Goal: Task Accomplishment & Management: Manage account settings

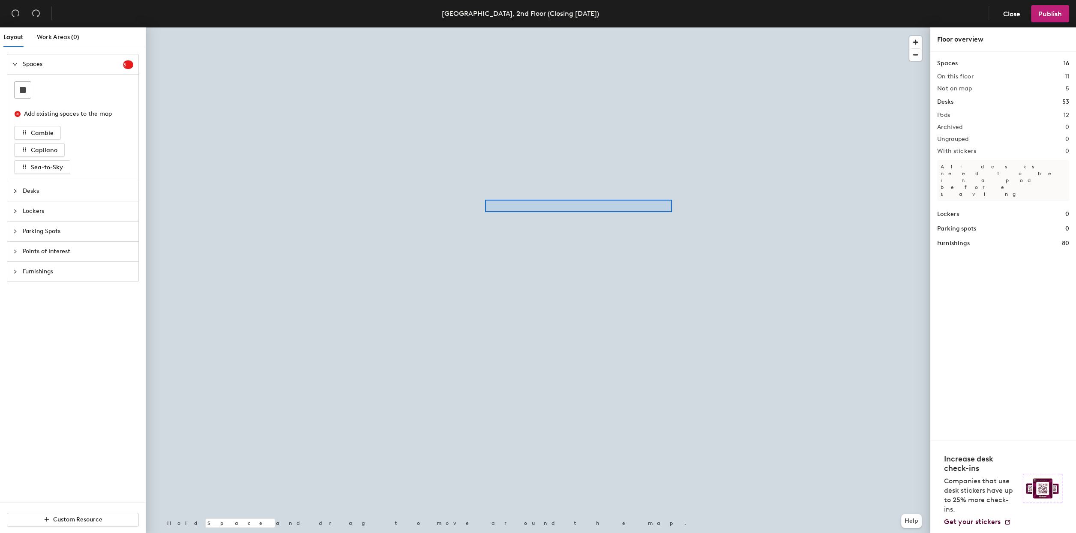
click at [485, 27] on div at bounding box center [538, 27] width 784 height 0
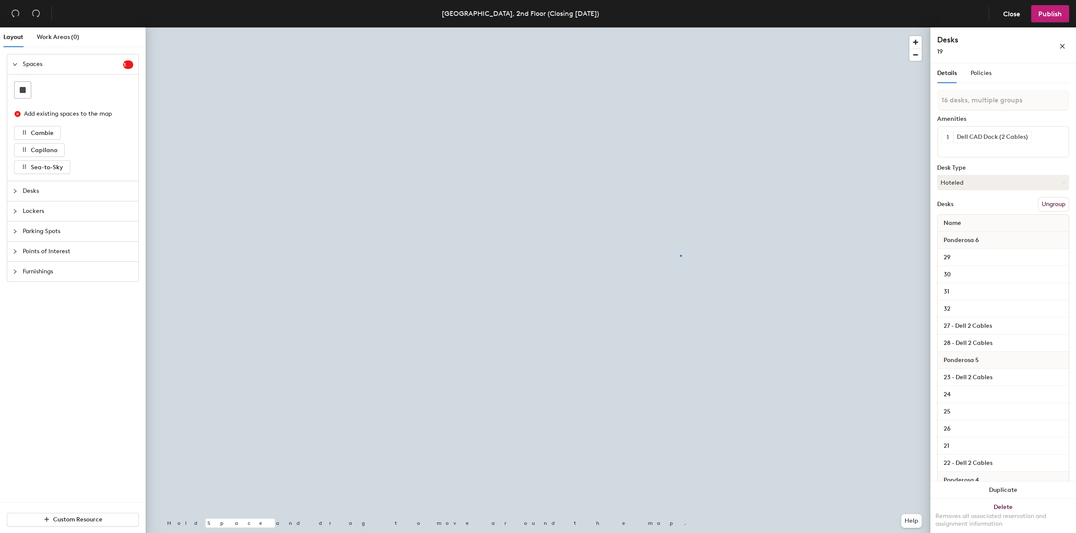
click at [681, 27] on div at bounding box center [538, 27] width 784 height 0
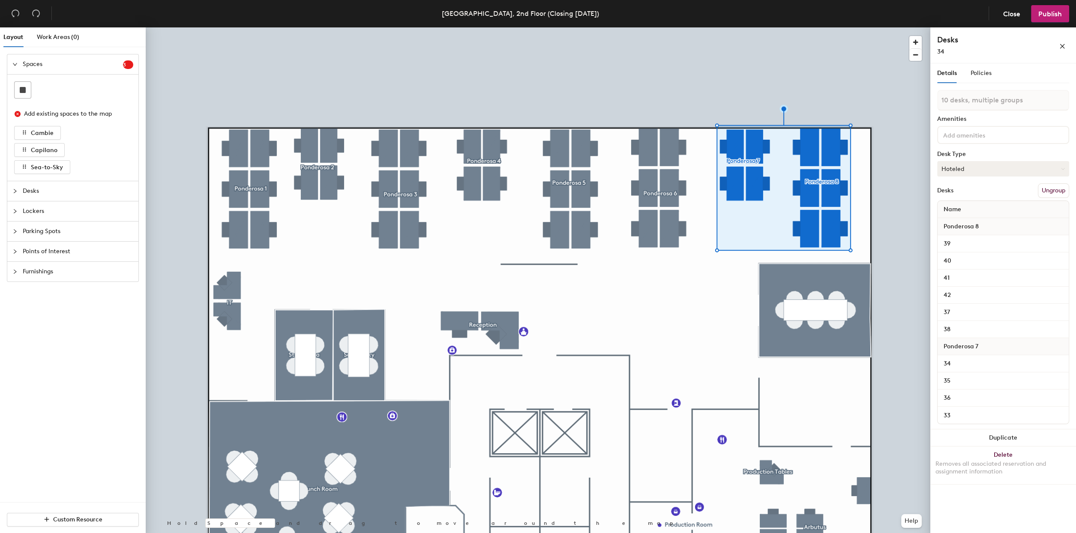
click at [1045, 166] on button "Hoteled" at bounding box center [1003, 168] width 132 height 15
click at [954, 191] on div "Assigned" at bounding box center [980, 195] width 86 height 13
click at [1045, 14] on span "Publish" at bounding box center [1050, 14] width 24 height 8
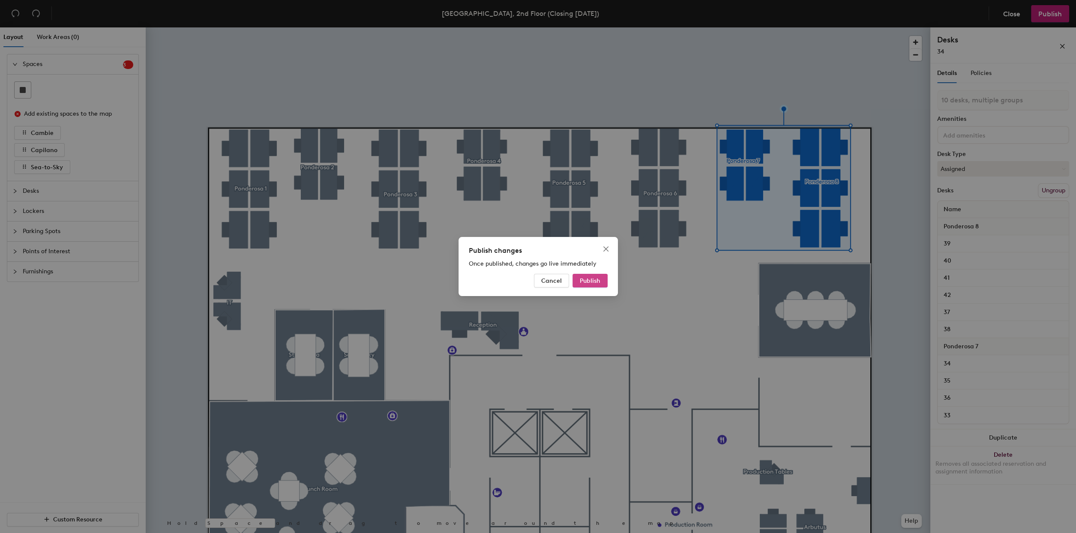
click at [593, 279] on span "Publish" at bounding box center [590, 280] width 21 height 7
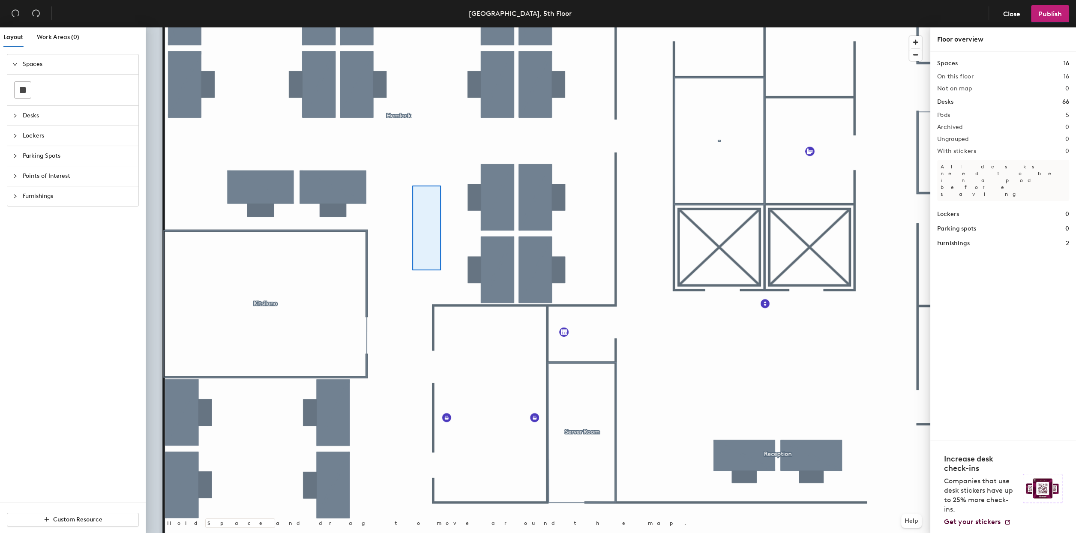
click at [432, 27] on div at bounding box center [538, 27] width 784 height 0
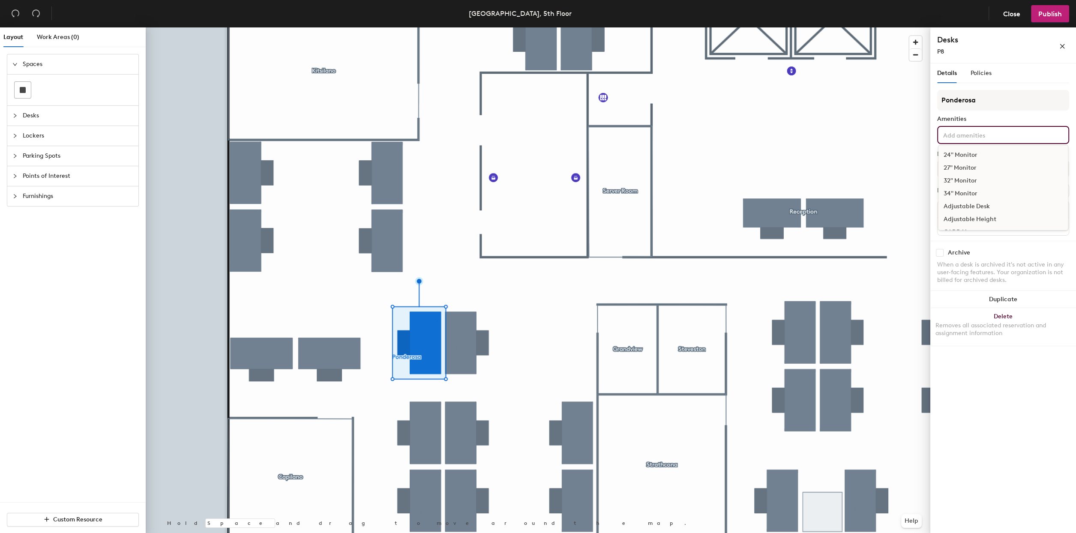
click at [1033, 135] on div "24" Monitor 27" Monitor 32" Monitor 34" Monitor Adjustable Desk Adjustable Heig…" at bounding box center [1003, 135] width 132 height 18
click at [997, 209] on div "Dell CAD Dock (2 Cables)" at bounding box center [1002, 213] width 129 height 13
click at [1028, 72] on div "Details Policies" at bounding box center [1003, 73] width 132 height 20
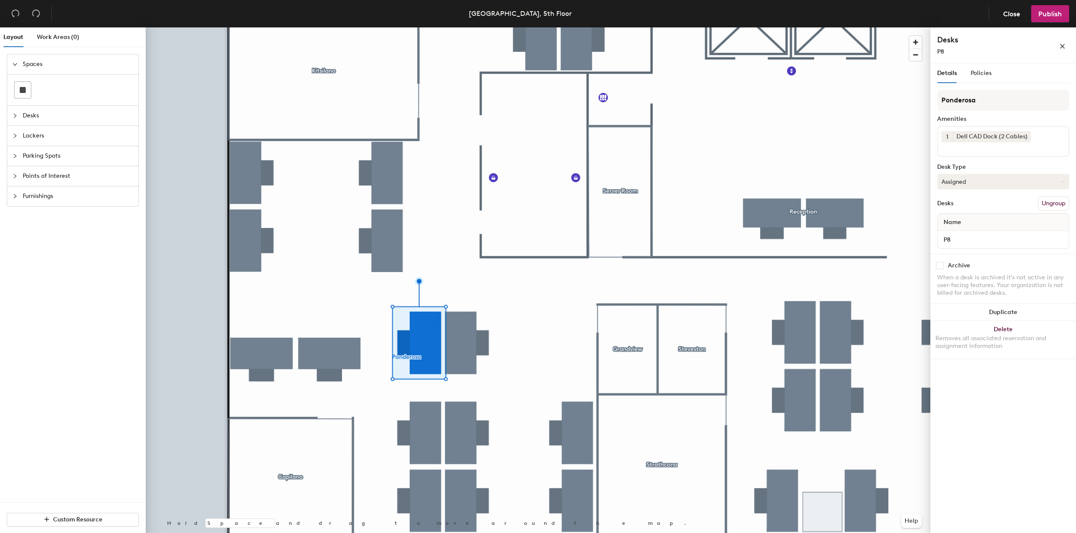
click at [988, 180] on button "Assigned" at bounding box center [1003, 181] width 132 height 15
click at [951, 232] on div "Hoteled" at bounding box center [980, 233] width 86 height 13
click at [984, 75] on span "Policies" at bounding box center [980, 72] width 21 height 7
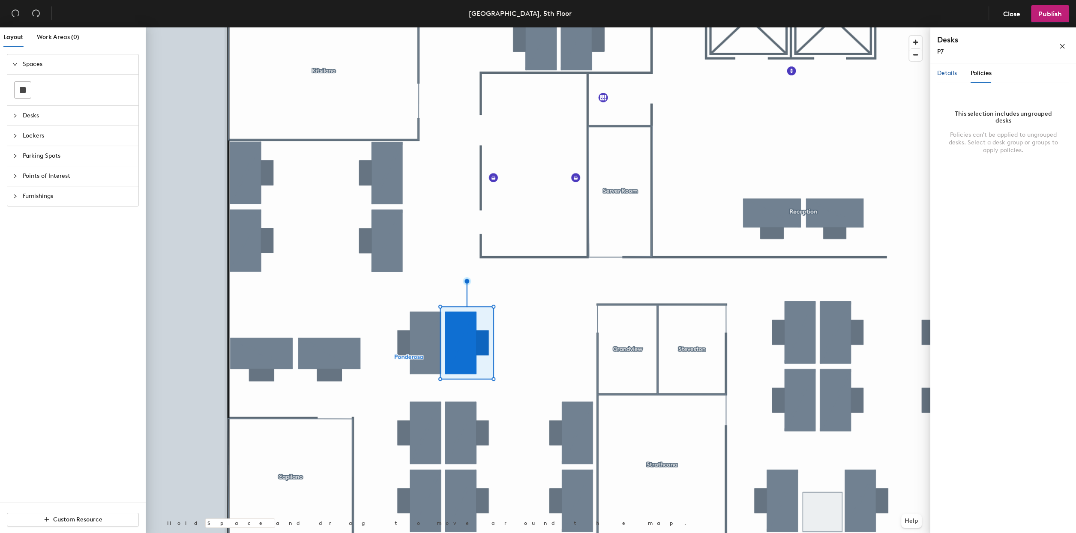
click at [945, 70] on span "Details" at bounding box center [947, 72] width 20 height 7
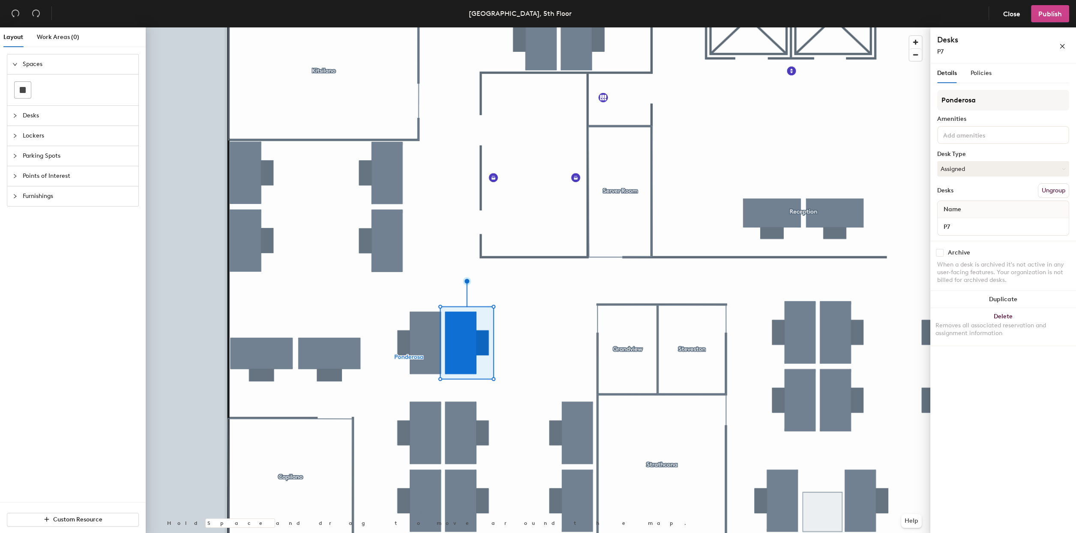
click at [1038, 17] on span "Publish" at bounding box center [1050, 14] width 24 height 8
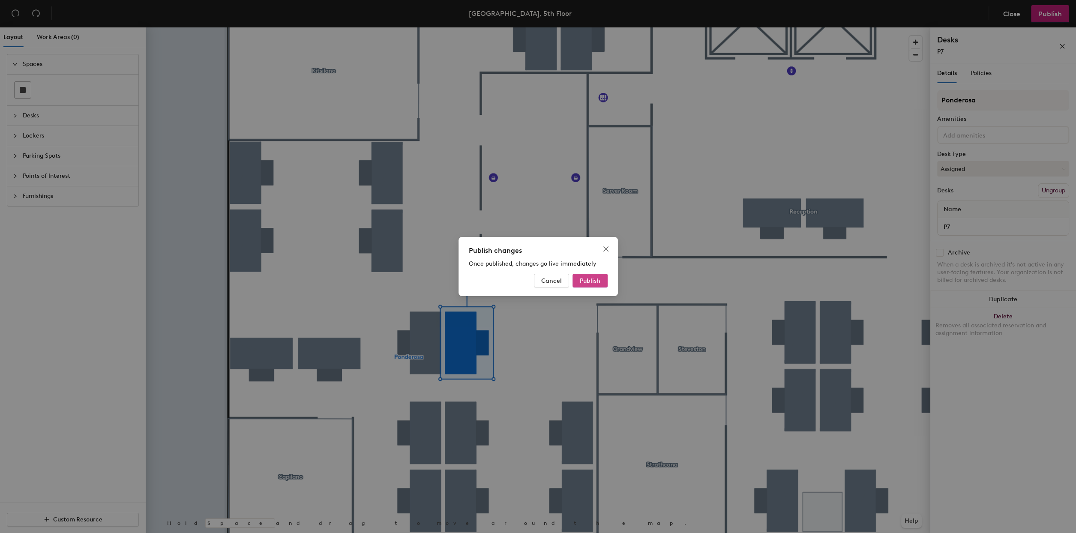
click at [594, 279] on span "Publish" at bounding box center [590, 280] width 21 height 7
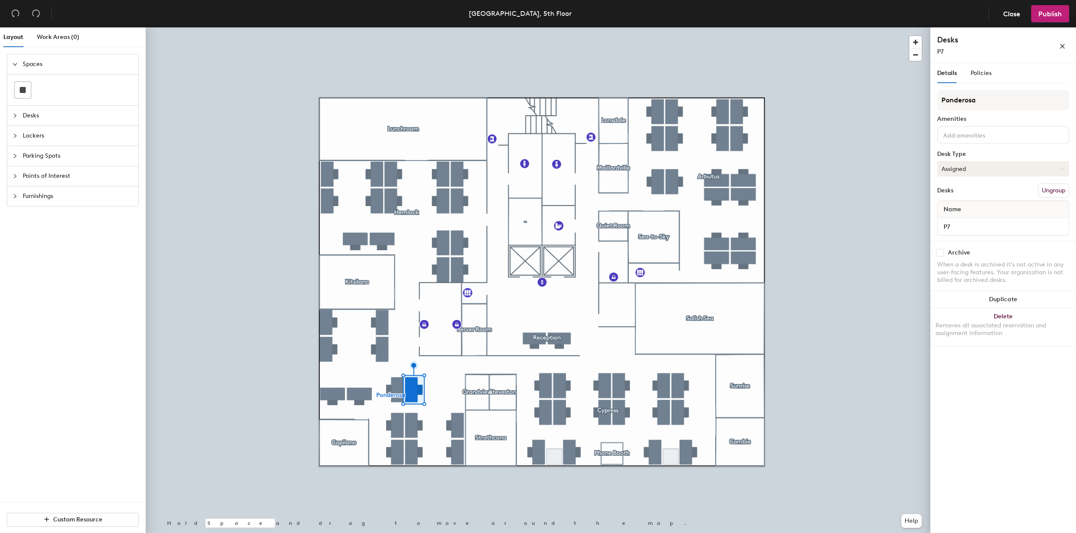
click at [1028, 171] on button "Assigned" at bounding box center [1003, 168] width 132 height 15
click at [950, 220] on div "Hoteled" at bounding box center [980, 221] width 86 height 13
click at [978, 133] on input at bounding box center [979, 134] width 77 height 10
type input "dell"
click at [990, 156] on div "Dell CAD Dock (2 Cables)" at bounding box center [1002, 155] width 129 height 13
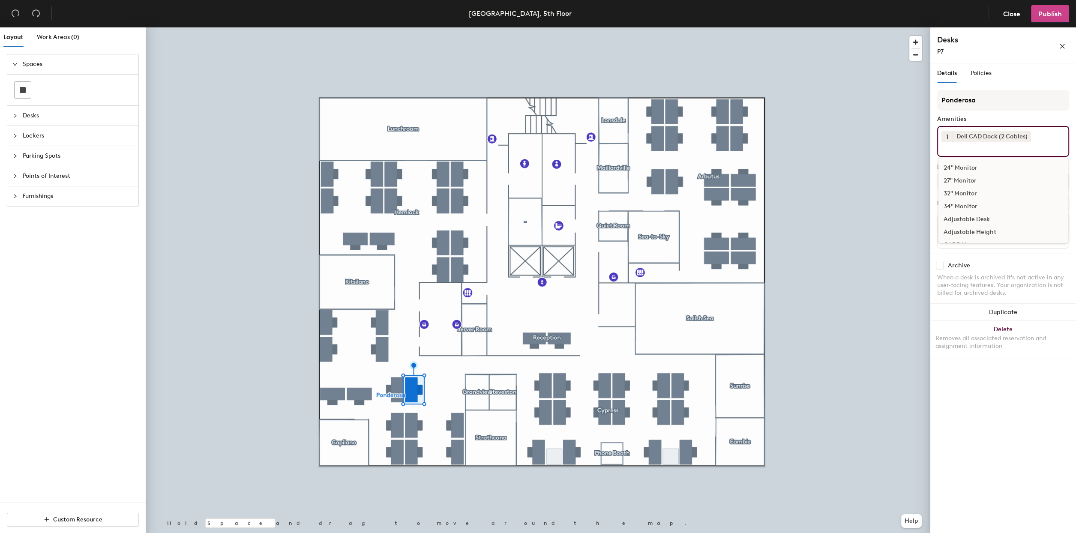
click at [1045, 15] on span "Publish" at bounding box center [1050, 14] width 24 height 8
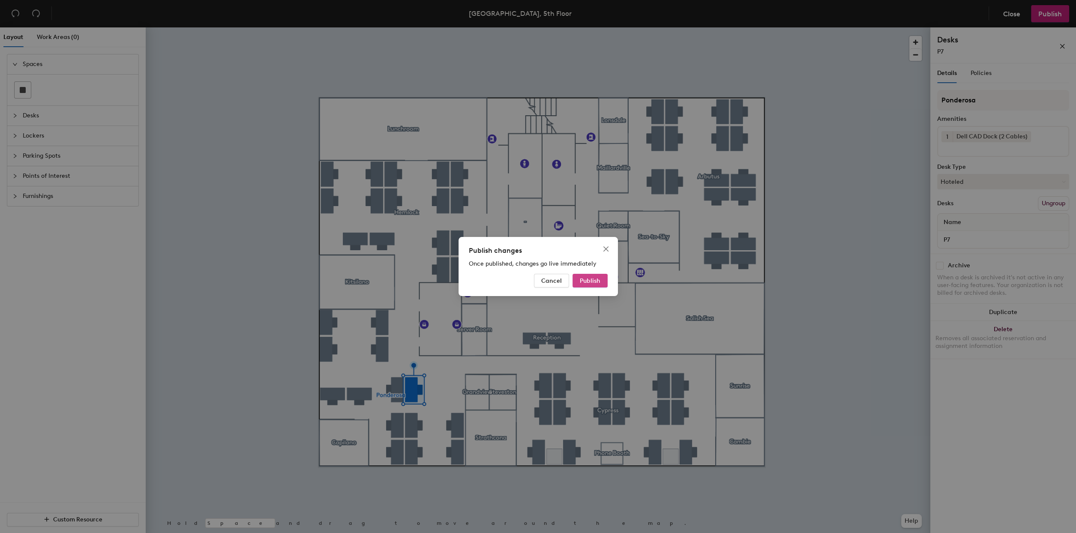
click at [595, 281] on span "Publish" at bounding box center [590, 280] width 21 height 7
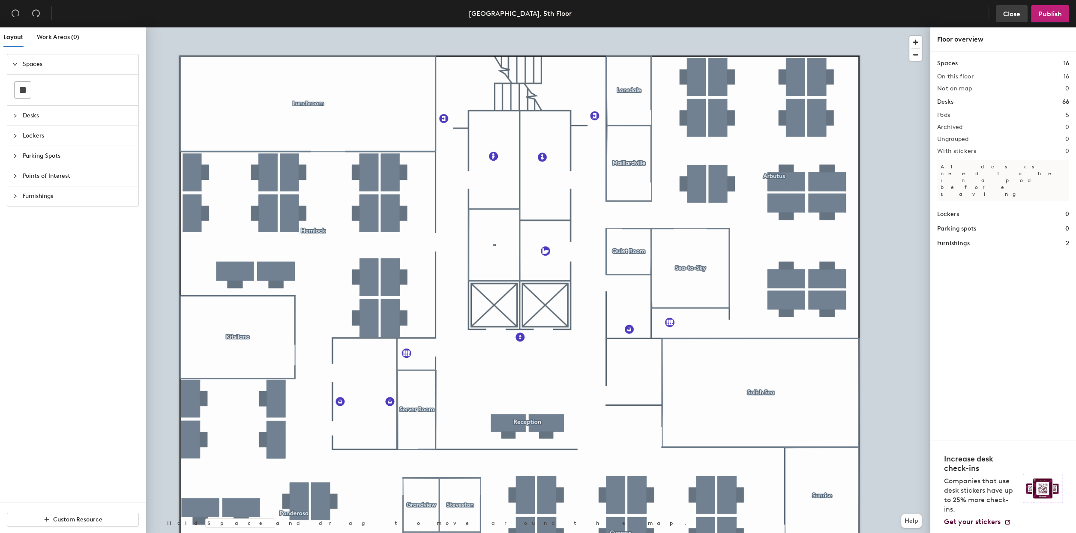
click at [998, 9] on button "Close" at bounding box center [1012, 13] width 32 height 17
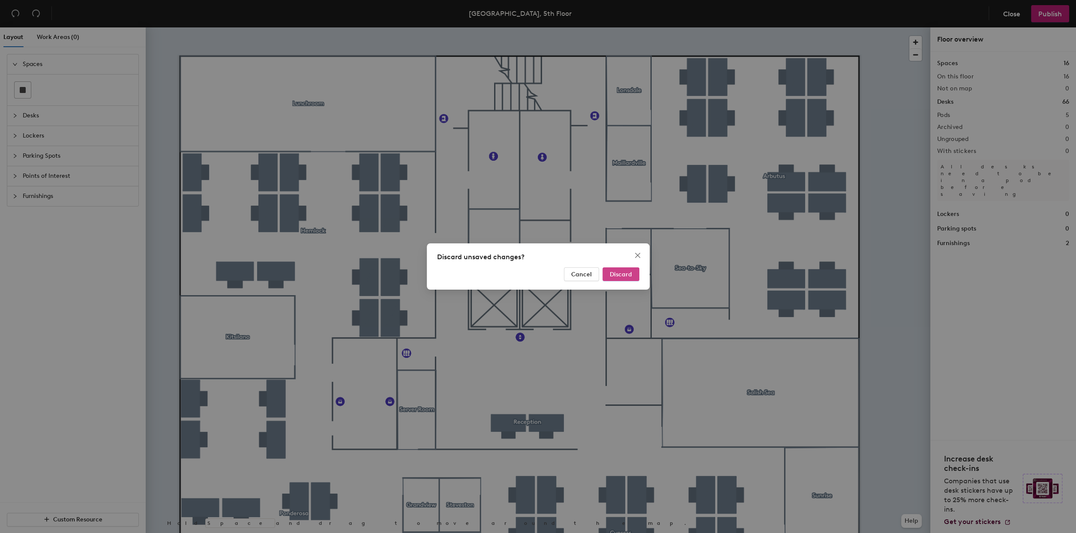
click at [620, 274] on span "Discard" at bounding box center [621, 274] width 22 height 7
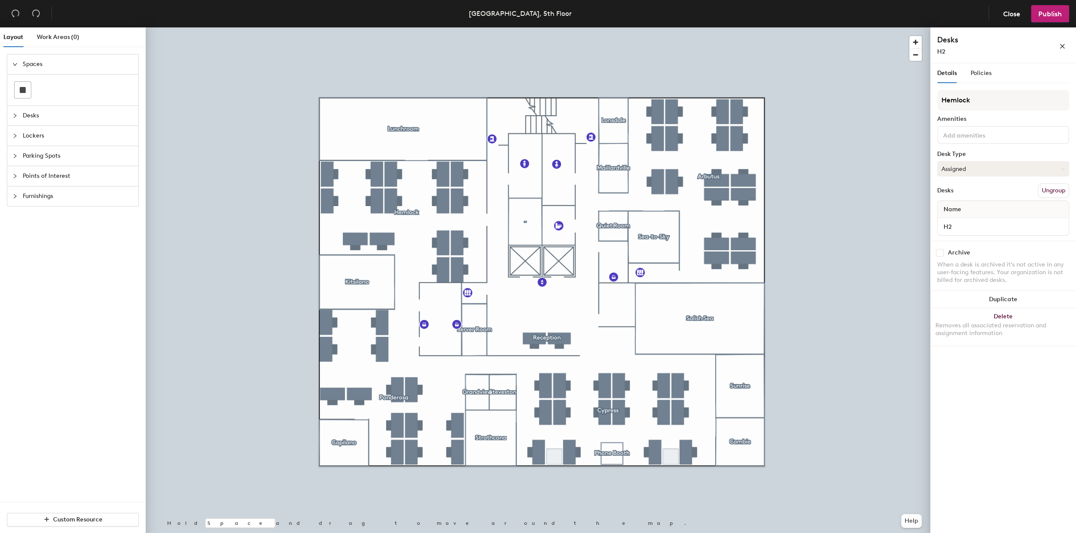
click at [988, 163] on button "Assigned" at bounding box center [1003, 168] width 132 height 15
click at [951, 223] on div "Hoteled" at bounding box center [980, 221] width 86 height 13
click at [980, 169] on button "Assigned" at bounding box center [1003, 168] width 132 height 15
click at [953, 220] on div "Hoteled" at bounding box center [980, 221] width 86 height 13
click at [981, 168] on button "Assigned" at bounding box center [1003, 168] width 132 height 15
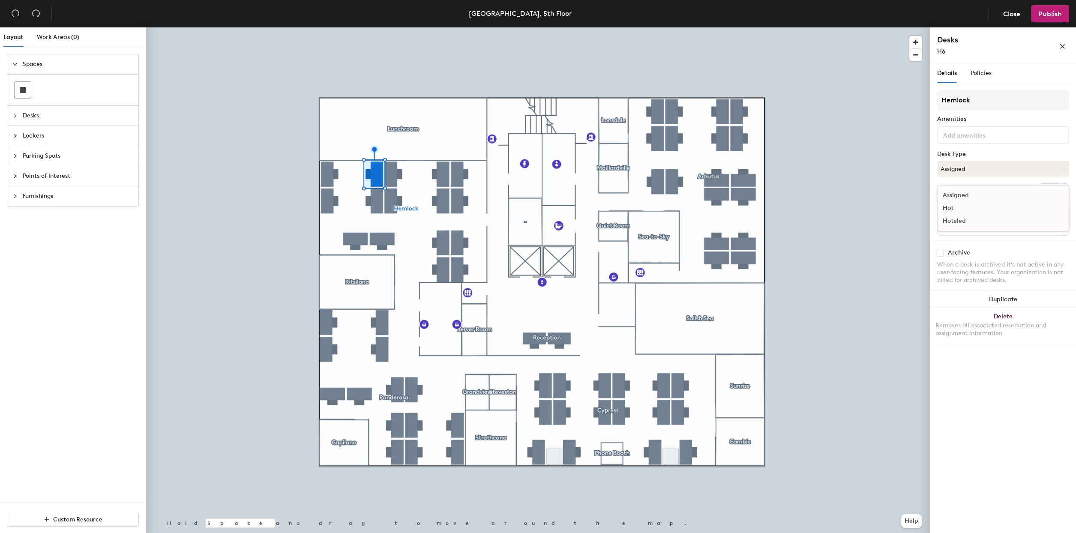
click at [952, 219] on div "Hoteled" at bounding box center [980, 221] width 86 height 13
click at [974, 170] on button "Assigned" at bounding box center [1003, 168] width 132 height 15
click at [948, 219] on div "Hoteled" at bounding box center [980, 221] width 86 height 13
click at [973, 172] on button "Hot" at bounding box center [1003, 168] width 132 height 15
click at [981, 170] on button "Hoteled" at bounding box center [1003, 168] width 132 height 15
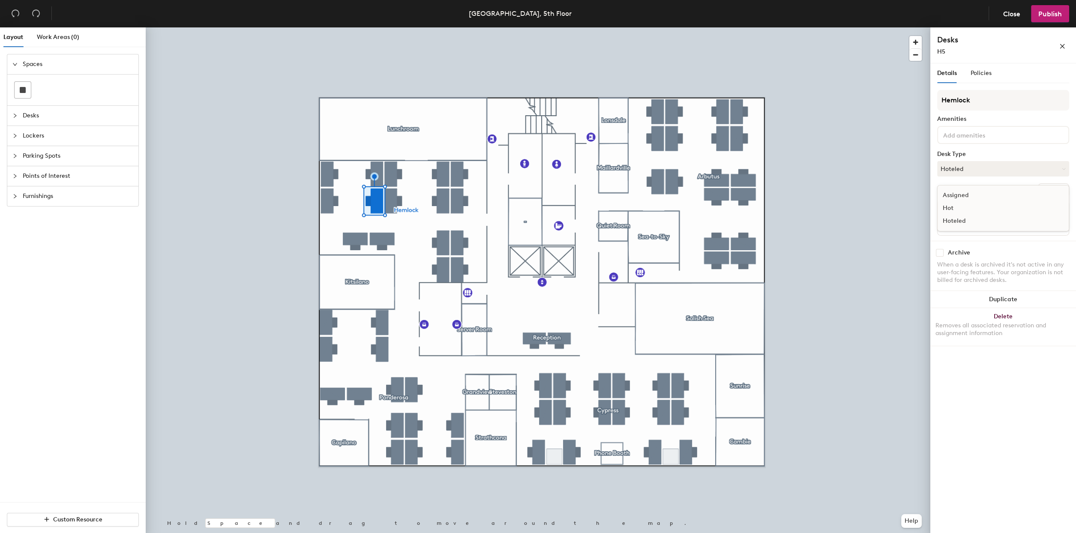
click at [961, 194] on div "Assigned" at bounding box center [980, 195] width 86 height 13
click at [454, 27] on div at bounding box center [538, 27] width 784 height 0
click at [964, 168] on button "Assigned" at bounding box center [1003, 168] width 132 height 15
click at [946, 219] on div "Hoteled" at bounding box center [980, 221] width 86 height 13
drag, startPoint x: 963, startPoint y: 169, endPoint x: 959, endPoint y: 176, distance: 7.7
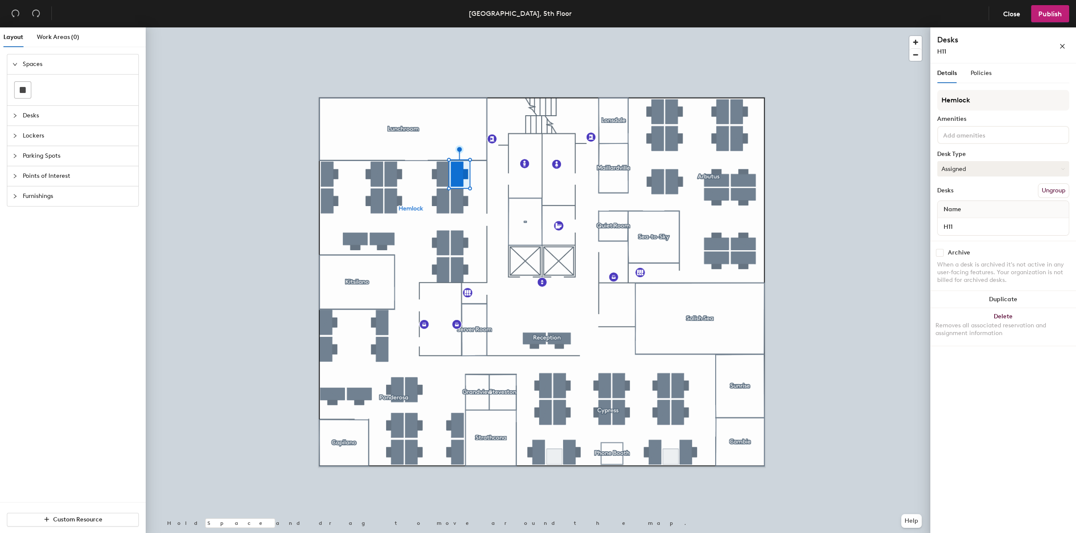
click at [963, 169] on button "Assigned" at bounding box center [1003, 168] width 132 height 15
click at [946, 222] on div "Hoteled" at bounding box center [980, 221] width 86 height 13
drag, startPoint x: 933, startPoint y: 170, endPoint x: 942, endPoint y: 172, distance: 10.1
click at [933, 170] on div "Details Policies Arbutus Amenities Desk Type Assigned Desks Ungroup Name A1 Arc…" at bounding box center [1003, 299] width 146 height 473
click at [945, 173] on button "Assigned" at bounding box center [1003, 168] width 132 height 15
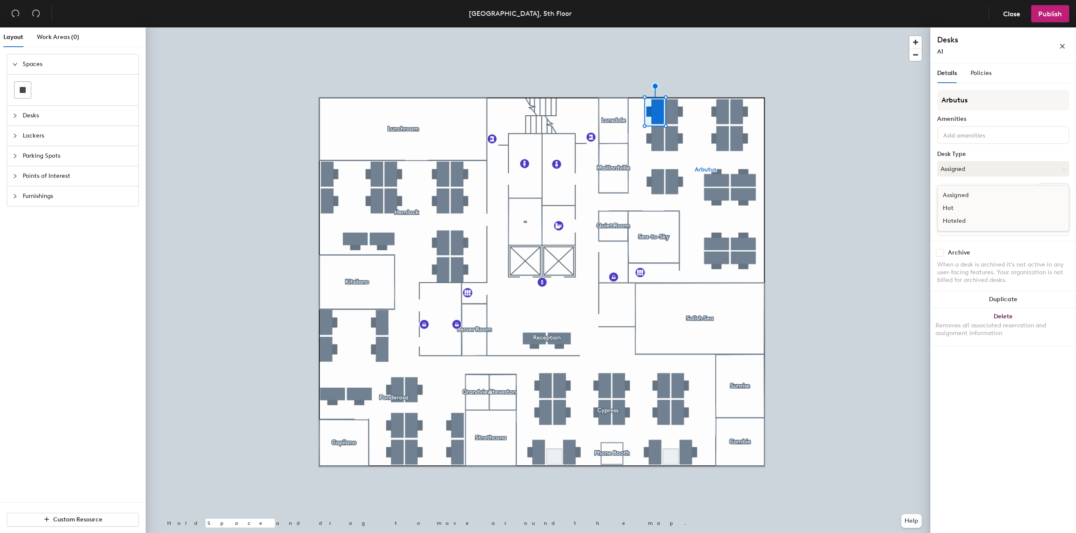
click at [952, 220] on div "Hoteled" at bounding box center [980, 221] width 86 height 13
click at [971, 168] on button "Hoteled" at bounding box center [1003, 168] width 132 height 15
click at [948, 221] on div "Hoteled" at bounding box center [980, 221] width 86 height 13
click at [966, 168] on button "Hoteled" at bounding box center [1003, 168] width 132 height 15
click at [951, 222] on div "Hoteled" at bounding box center [980, 221] width 86 height 13
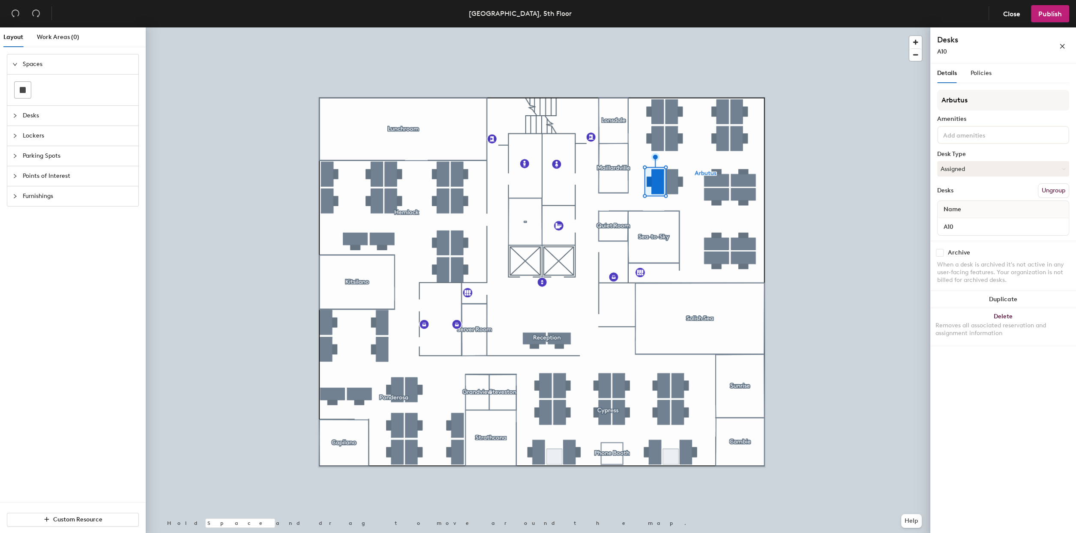
drag, startPoint x: 981, startPoint y: 169, endPoint x: 970, endPoint y: 182, distance: 16.7
click at [981, 168] on button "Assigned" at bounding box center [1003, 168] width 132 height 15
click at [959, 220] on div "Hoteled" at bounding box center [980, 221] width 86 height 13
click at [955, 177] on div "Arbutus Amenities Desk Type Assigned Desks Ungroup Name A4" at bounding box center [1003, 165] width 132 height 151
click at [960, 171] on button "Assigned" at bounding box center [1003, 168] width 132 height 15
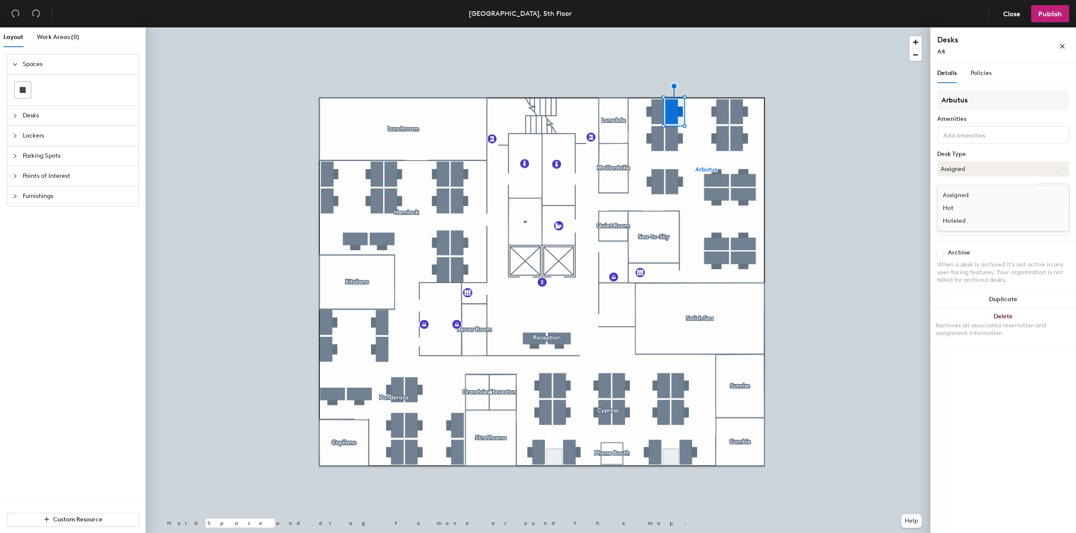
click at [955, 220] on div "Hoteled" at bounding box center [980, 221] width 86 height 13
click at [981, 173] on button "Assigned" at bounding box center [1003, 168] width 132 height 15
click at [945, 223] on div "Hoteled" at bounding box center [980, 221] width 86 height 13
click at [950, 171] on button "Assigned" at bounding box center [1003, 168] width 132 height 15
click at [945, 222] on div "Hoteled" at bounding box center [980, 221] width 86 height 13
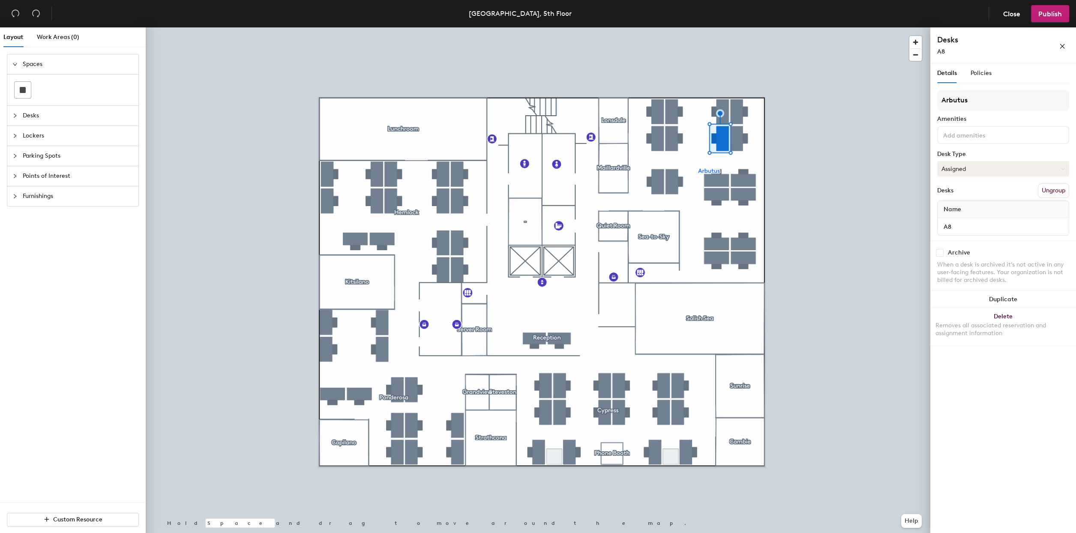
click at [974, 164] on button "Assigned" at bounding box center [1003, 168] width 132 height 15
click at [955, 221] on div "Hoteled" at bounding box center [980, 221] width 86 height 13
drag, startPoint x: 972, startPoint y: 169, endPoint x: 969, endPoint y: 182, distance: 14.0
click at [973, 169] on button "Assigned" at bounding box center [1003, 168] width 132 height 15
click at [957, 220] on div "Hoteled" at bounding box center [980, 221] width 86 height 13
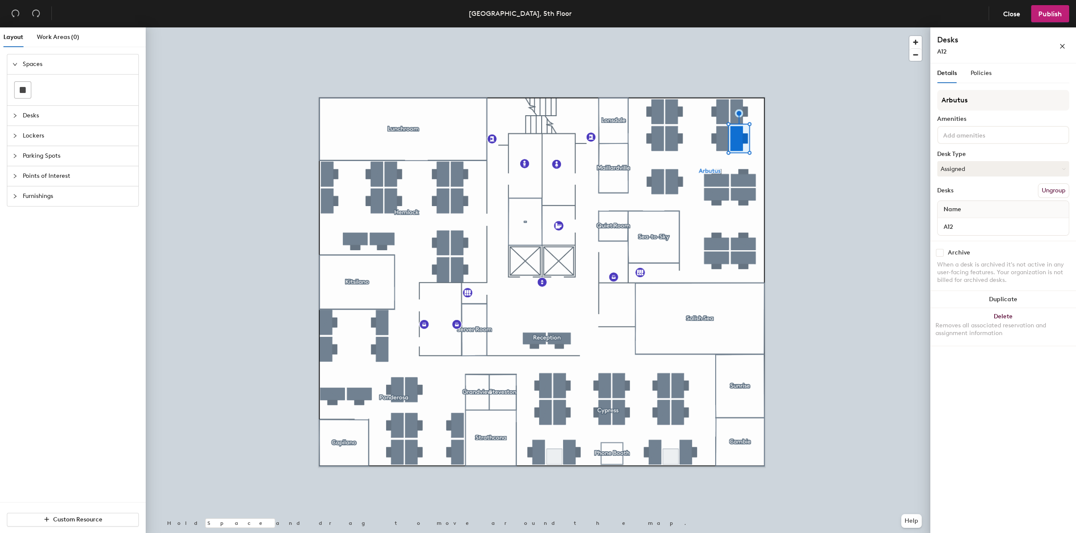
click at [964, 172] on button "Assigned" at bounding box center [1003, 168] width 132 height 15
click at [948, 221] on div "Hoteled" at bounding box center [980, 221] width 86 height 13
click at [1003, 17] on span "Close" at bounding box center [1011, 14] width 17 height 8
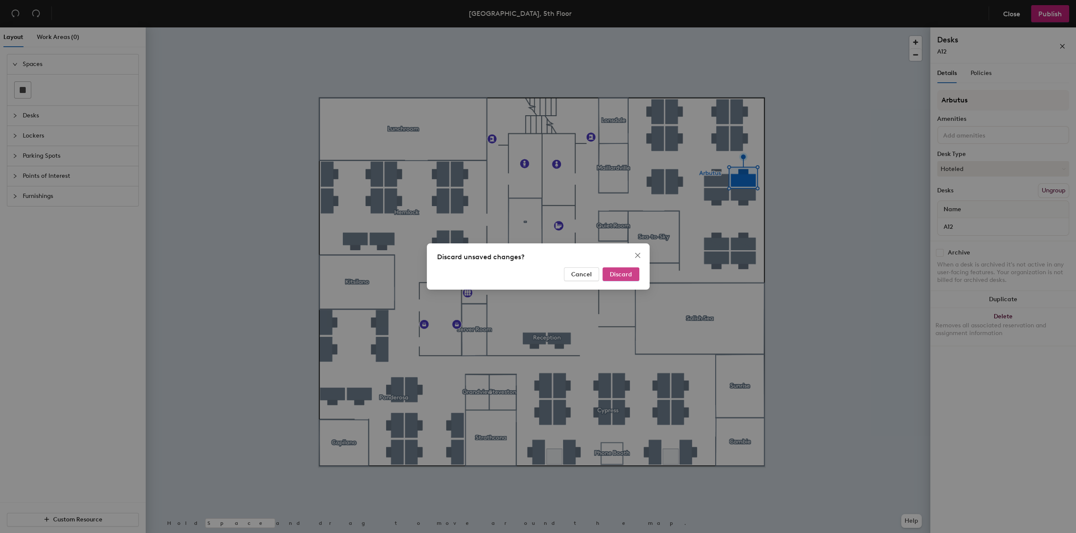
click at [623, 275] on span "Discard" at bounding box center [621, 274] width 22 height 7
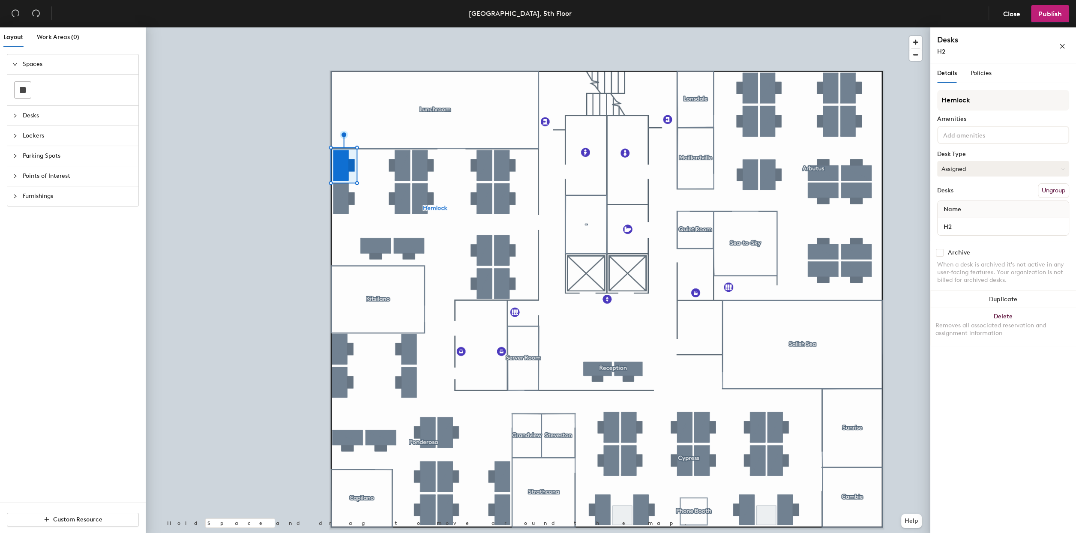
click at [959, 165] on button "Assigned" at bounding box center [1003, 168] width 132 height 15
click at [948, 219] on div "Hoteled" at bounding box center [980, 221] width 86 height 13
click at [964, 173] on button "Assigned" at bounding box center [1003, 168] width 132 height 15
click at [950, 221] on div "Hoteled" at bounding box center [980, 221] width 86 height 13
click at [944, 169] on button "Assigned" at bounding box center [1003, 168] width 132 height 15
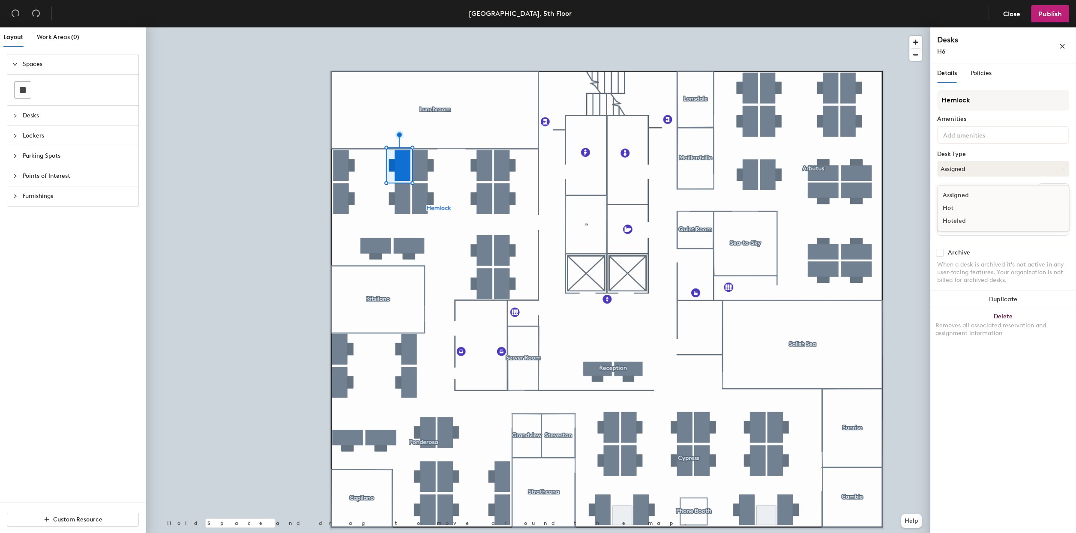
click at [954, 220] on div "Hoteled" at bounding box center [980, 221] width 86 height 13
click at [984, 166] on button "Assigned" at bounding box center [1003, 168] width 132 height 15
click at [948, 223] on div "Hoteled" at bounding box center [980, 221] width 86 height 13
click at [948, 173] on button "Assigned" at bounding box center [1003, 168] width 132 height 15
click at [947, 220] on div "Hoteled" at bounding box center [980, 221] width 86 height 13
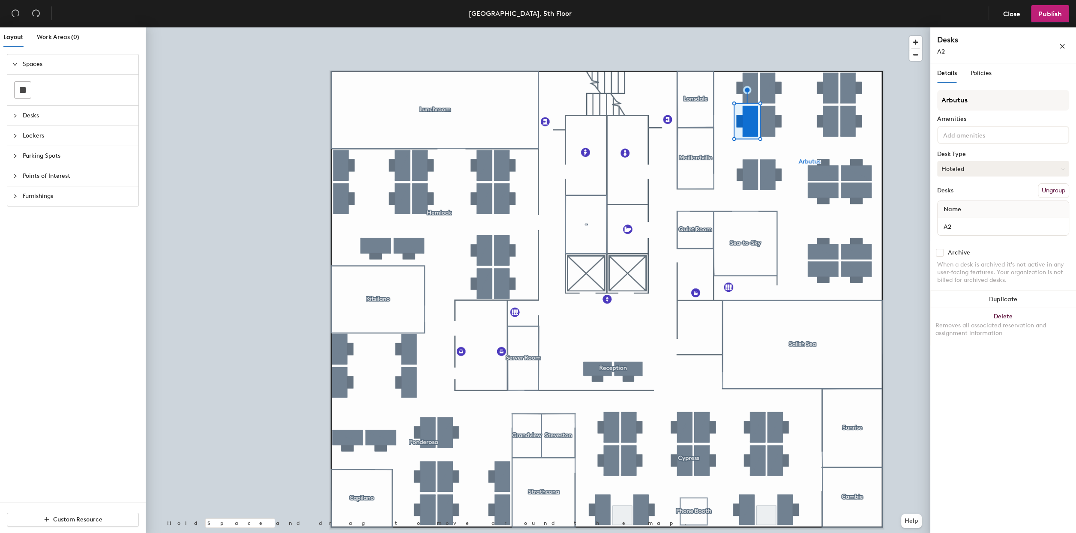
click at [981, 169] on button "Hoteled" at bounding box center [1003, 168] width 132 height 15
click at [957, 194] on div "Assigned" at bounding box center [980, 195] width 86 height 13
click at [981, 171] on button "Assigned" at bounding box center [1003, 168] width 132 height 15
click at [951, 220] on div "Hoteled" at bounding box center [980, 221] width 86 height 13
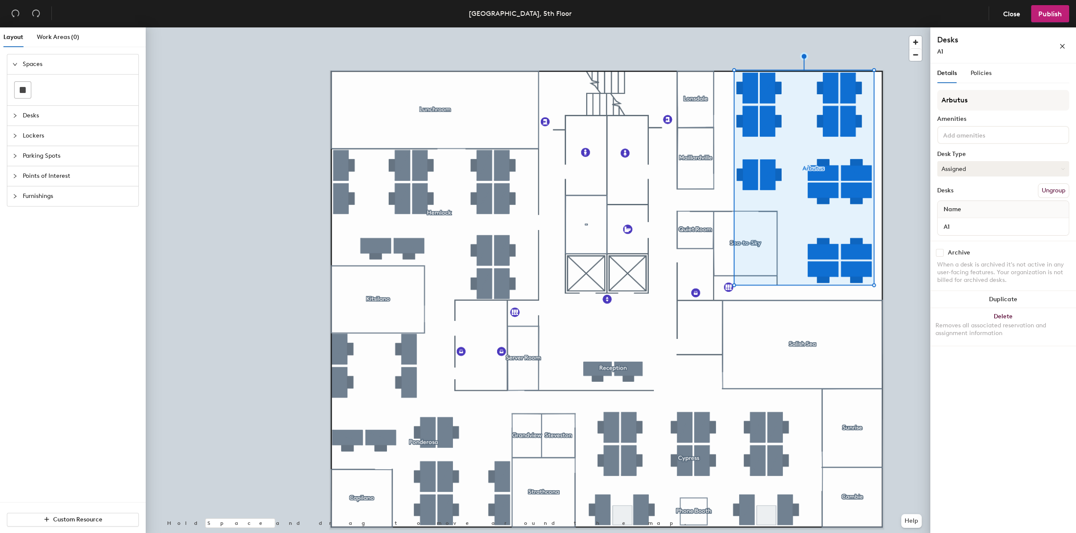
click at [969, 176] on button "Assigned" at bounding box center [1003, 168] width 132 height 15
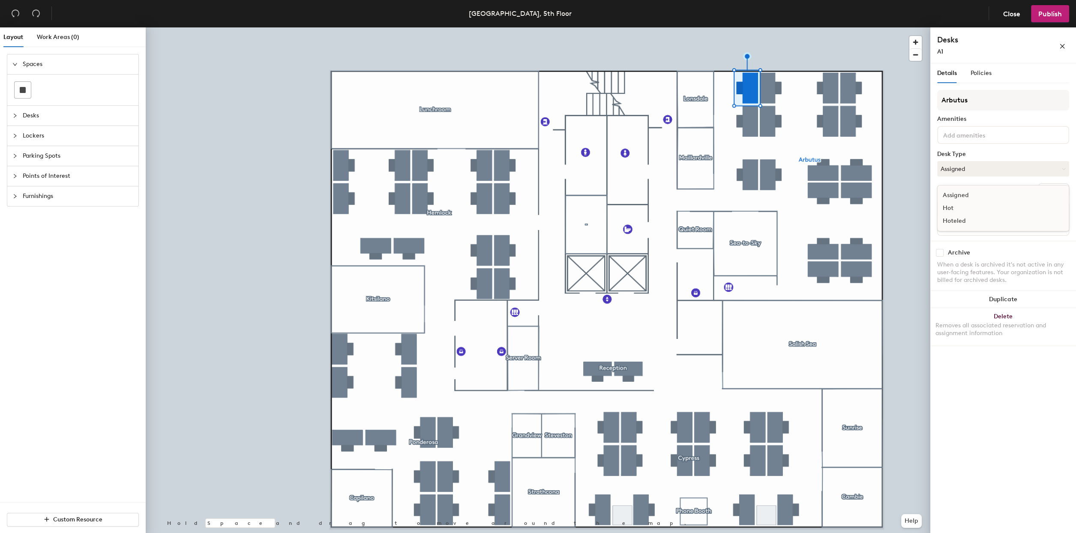
click at [947, 219] on div "Hoteled" at bounding box center [980, 221] width 86 height 13
drag, startPoint x: 988, startPoint y: 168, endPoint x: 980, endPoint y: 184, distance: 17.4
click at [988, 169] on button "Assigned" at bounding box center [1003, 168] width 132 height 15
click at [959, 221] on div "Hoteled" at bounding box center [980, 221] width 86 height 13
click at [972, 171] on button "Assigned" at bounding box center [1003, 168] width 132 height 15
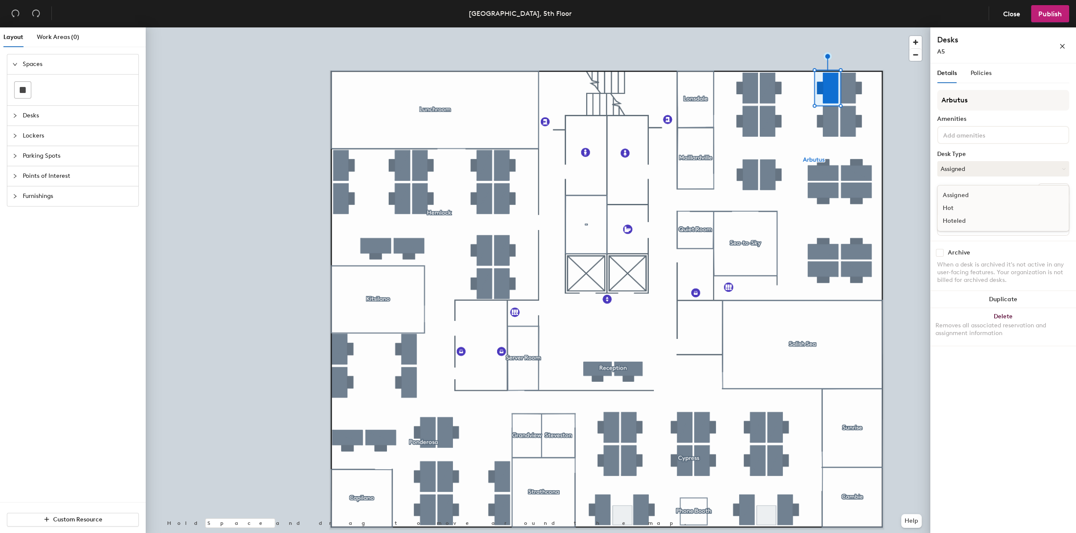
click at [962, 219] on div "Hoteled" at bounding box center [980, 221] width 86 height 13
click at [963, 171] on button "Assigned" at bounding box center [1003, 168] width 132 height 15
click at [952, 222] on div "Hoteled" at bounding box center [980, 221] width 86 height 13
click at [962, 171] on button "Assigned" at bounding box center [1003, 168] width 132 height 15
click at [954, 220] on div "Hoteled" at bounding box center [980, 221] width 86 height 13
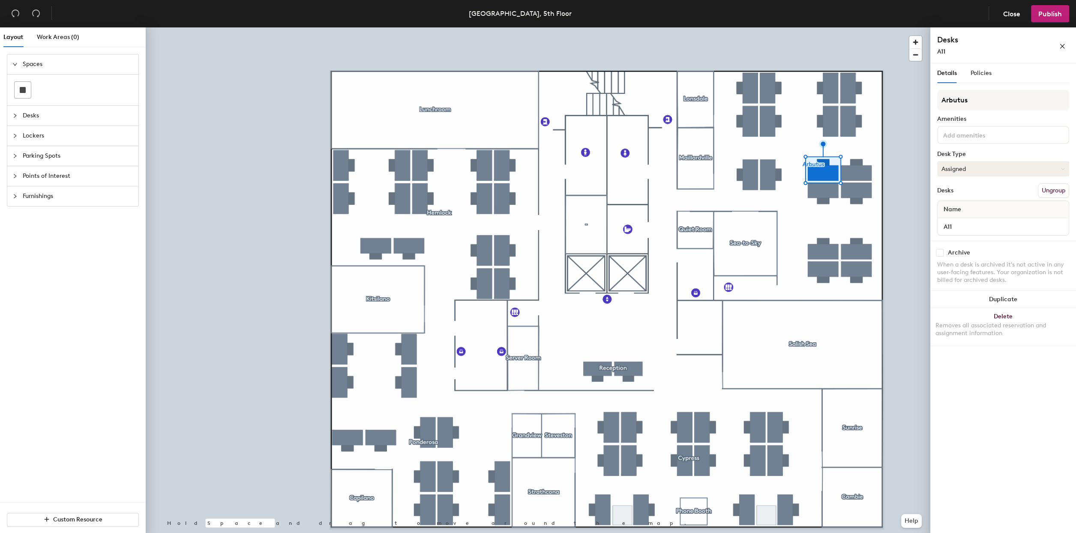
click at [958, 170] on button "Assigned" at bounding box center [1003, 168] width 132 height 15
click at [952, 223] on div "Hoteled" at bounding box center [980, 221] width 86 height 13
click at [950, 171] on button "Assigned" at bounding box center [1003, 168] width 132 height 15
click at [947, 220] on div "Hoteled" at bounding box center [980, 221] width 86 height 13
click at [942, 171] on button "Assigned" at bounding box center [1003, 168] width 132 height 15
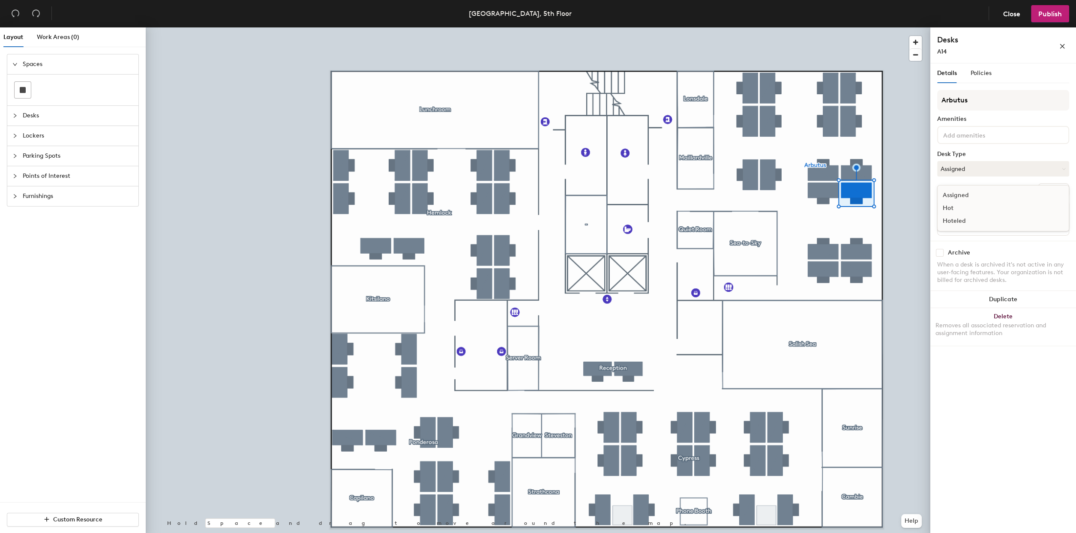
click at [945, 221] on div "Hoteled" at bounding box center [980, 221] width 86 height 13
click at [975, 171] on button "Assigned" at bounding box center [1003, 168] width 132 height 15
click at [951, 221] on div "Hoteled" at bounding box center [980, 221] width 86 height 13
click at [948, 172] on button "Assigned" at bounding box center [1003, 168] width 132 height 15
click at [956, 223] on div "Hoteled" at bounding box center [980, 221] width 86 height 13
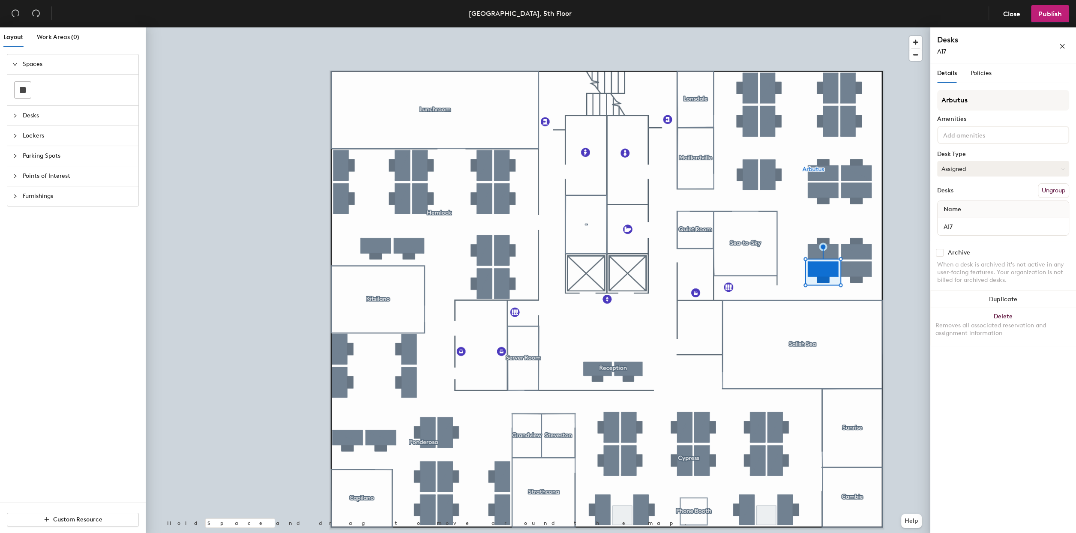
click at [985, 171] on button "Assigned" at bounding box center [1003, 168] width 132 height 15
click at [951, 224] on div "Hoteled" at bounding box center [980, 221] width 86 height 13
click at [716, 27] on div at bounding box center [538, 27] width 784 height 0
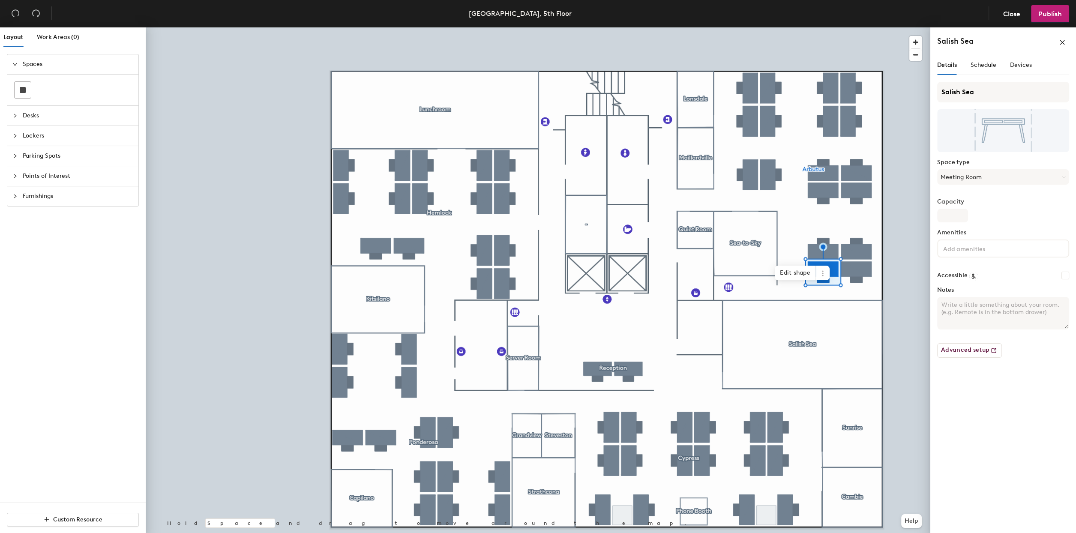
click at [769, 27] on div at bounding box center [538, 27] width 784 height 0
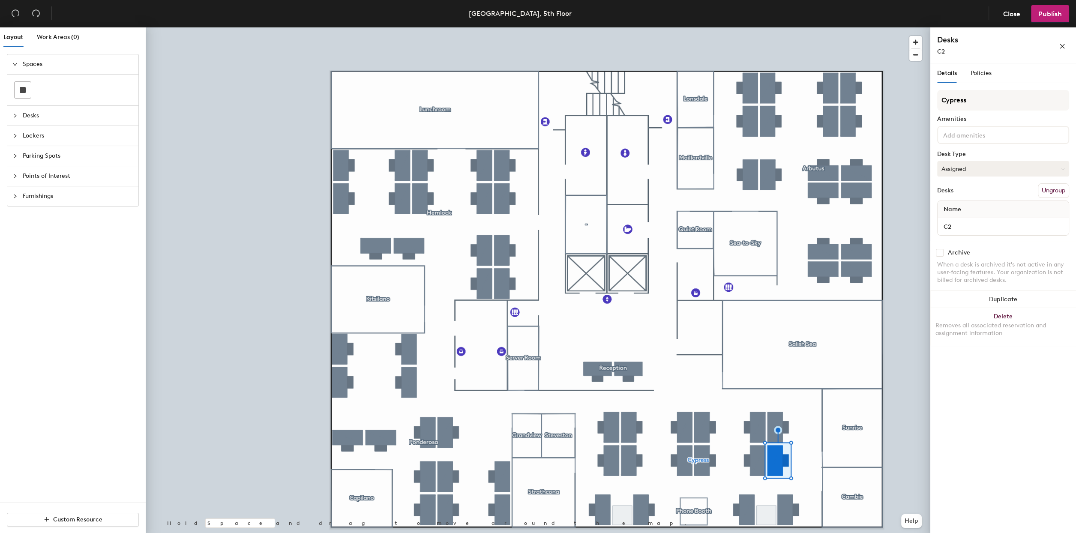
click at [969, 165] on button "Assigned" at bounding box center [1003, 168] width 132 height 15
drag, startPoint x: 951, startPoint y: 220, endPoint x: 930, endPoint y: 251, distance: 37.7
click at [951, 220] on div "Hoteled" at bounding box center [980, 221] width 86 height 13
click at [984, 172] on button "Assigned" at bounding box center [1003, 168] width 132 height 15
click at [951, 223] on div "Hoteled" at bounding box center [980, 221] width 86 height 13
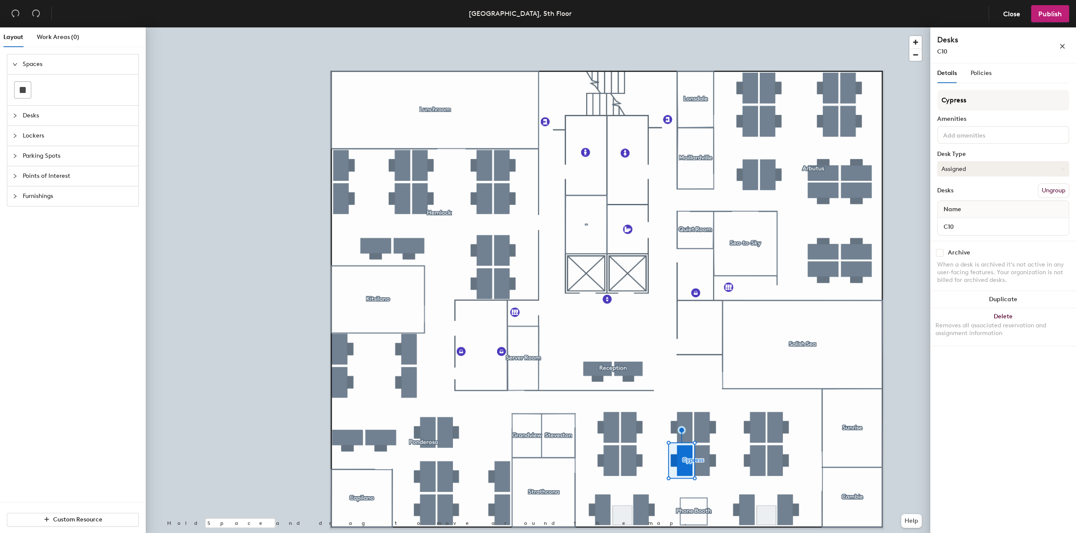
click at [975, 165] on button "Assigned" at bounding box center [1003, 168] width 132 height 15
click at [950, 218] on div "Hoteled" at bounding box center [980, 221] width 86 height 13
click at [963, 173] on button "Assigned" at bounding box center [1003, 168] width 132 height 15
click at [948, 222] on div "Hoteled" at bounding box center [980, 221] width 86 height 13
drag, startPoint x: 975, startPoint y: 170, endPoint x: 972, endPoint y: 180, distance: 10.8
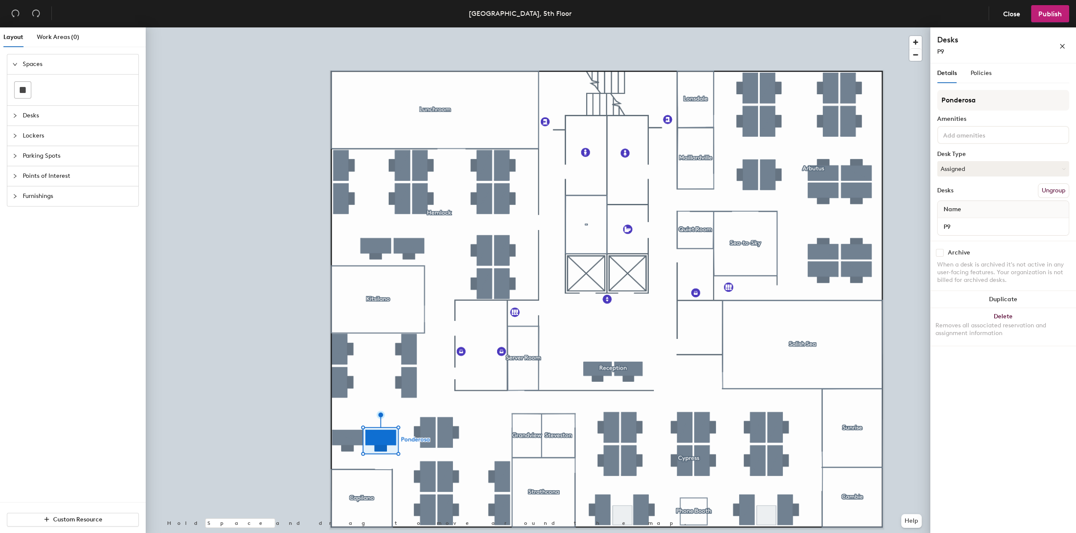
click at [975, 171] on button "Assigned" at bounding box center [1003, 168] width 132 height 15
click at [951, 219] on div "Hoteled" at bounding box center [980, 221] width 86 height 13
click at [340, 27] on div at bounding box center [538, 27] width 784 height 0
click at [955, 166] on button "Assigned" at bounding box center [1003, 168] width 132 height 15
click at [949, 220] on div "Hoteled" at bounding box center [980, 221] width 86 height 13
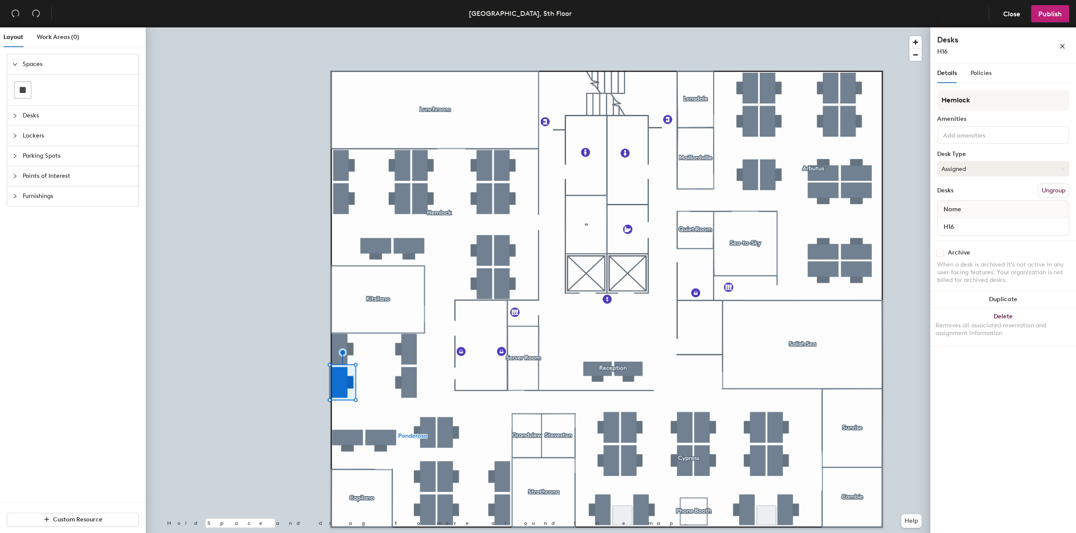
click at [957, 174] on button "Assigned" at bounding box center [1003, 168] width 132 height 15
click at [950, 221] on div "Hoteled" at bounding box center [980, 221] width 86 height 13
click at [958, 170] on button "Assigned" at bounding box center [1003, 168] width 132 height 15
click at [951, 221] on div "Hoteled" at bounding box center [980, 221] width 86 height 13
click at [428, 27] on div at bounding box center [538, 27] width 784 height 0
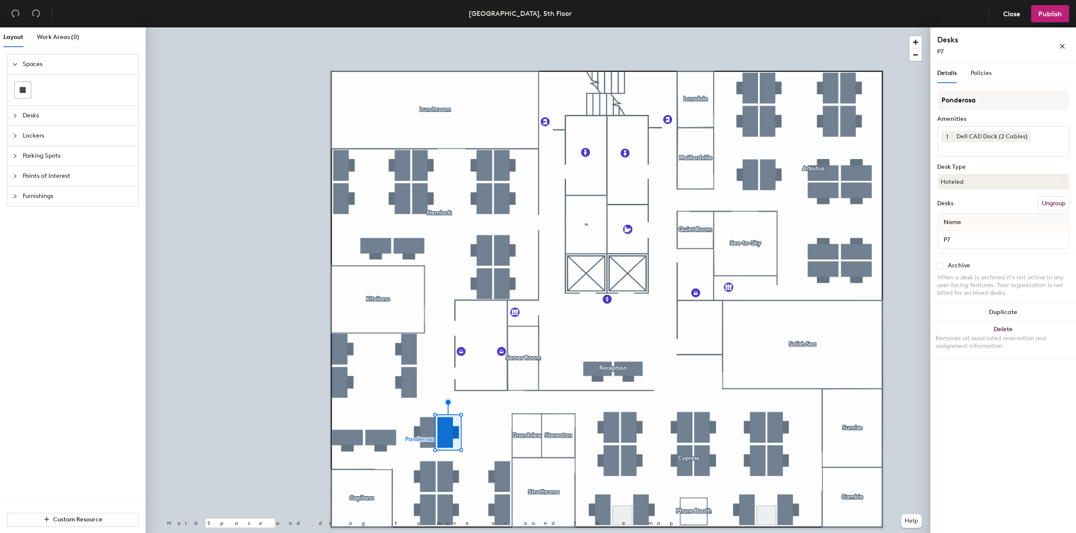
click at [494, 27] on div at bounding box center [538, 27] width 784 height 0
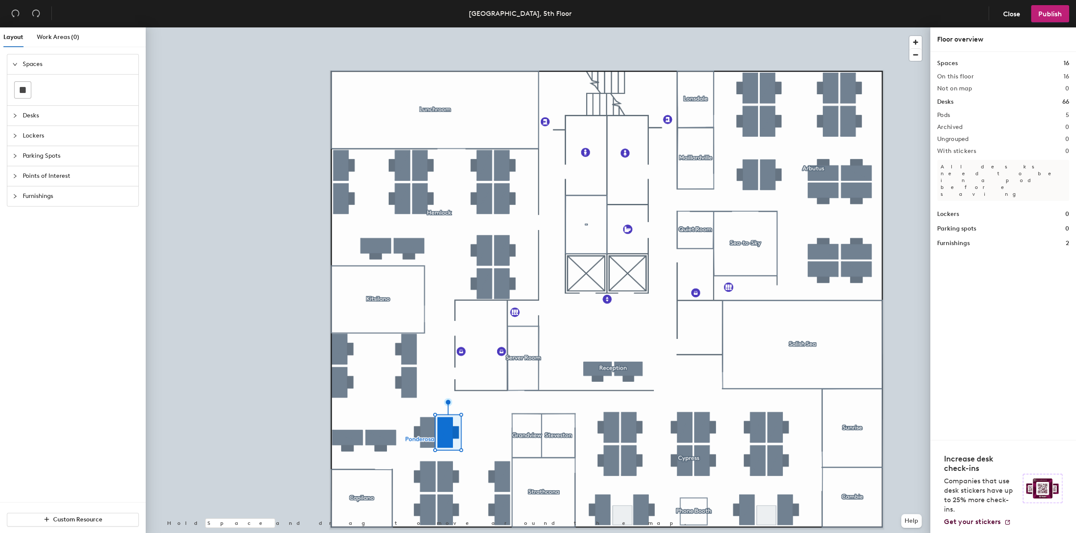
click at [498, 27] on div at bounding box center [538, 27] width 784 height 0
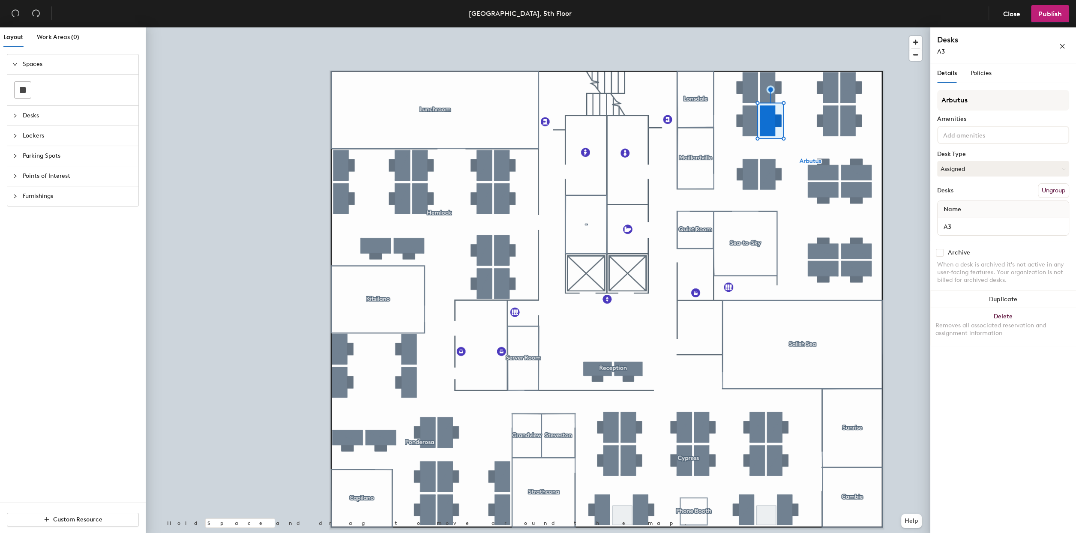
click at [984, 134] on input at bounding box center [979, 134] width 77 height 10
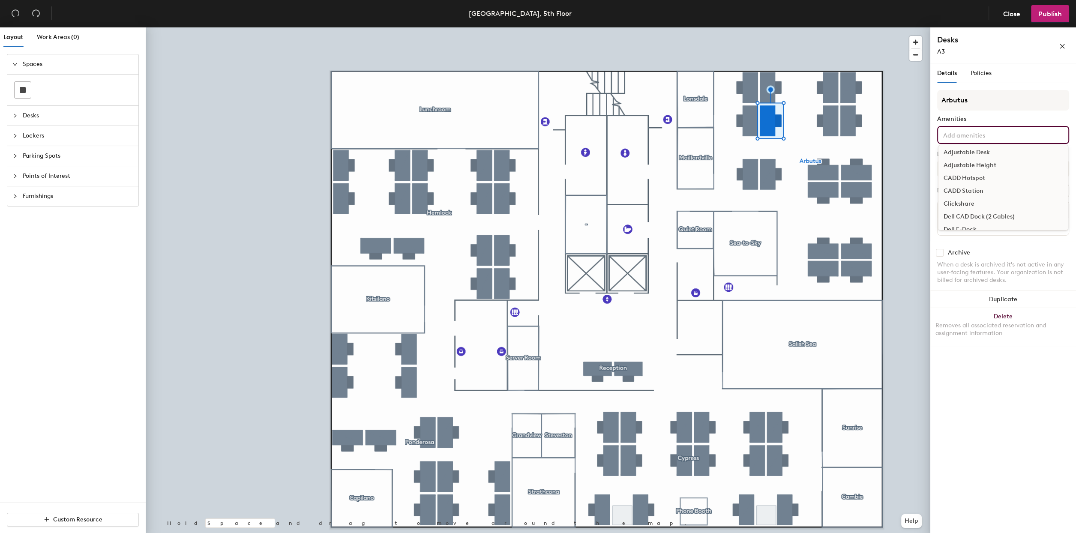
scroll to position [57, 0]
click at [977, 212] on div "Dell CAD Dock (2 Cables)" at bounding box center [1002, 213] width 129 height 13
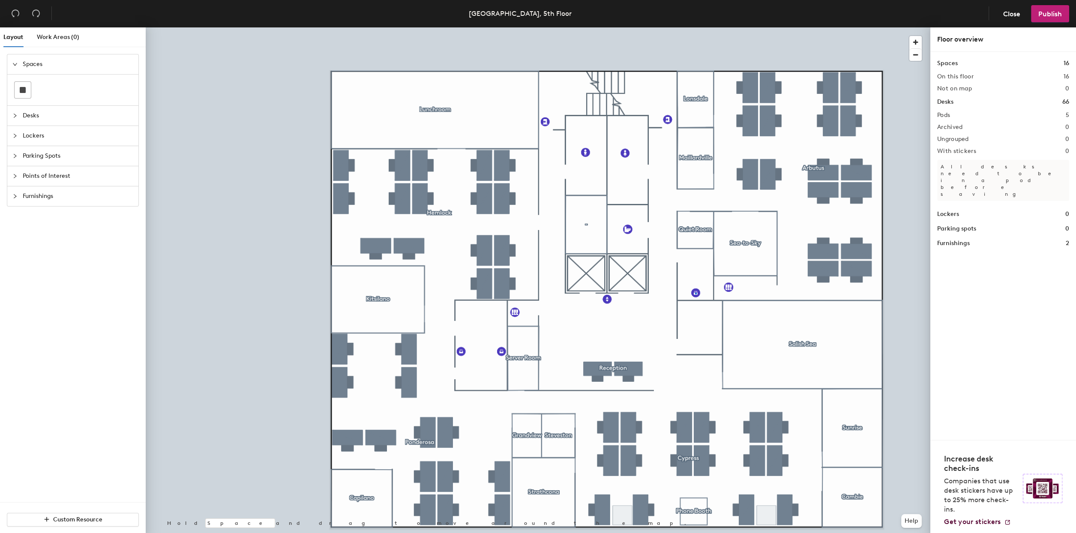
click at [695, 27] on div at bounding box center [538, 27] width 784 height 0
click at [37, 175] on span "Points of Interest" at bounding box center [78, 176] width 111 height 20
click at [39, 174] on icon at bounding box center [41, 170] width 10 height 10
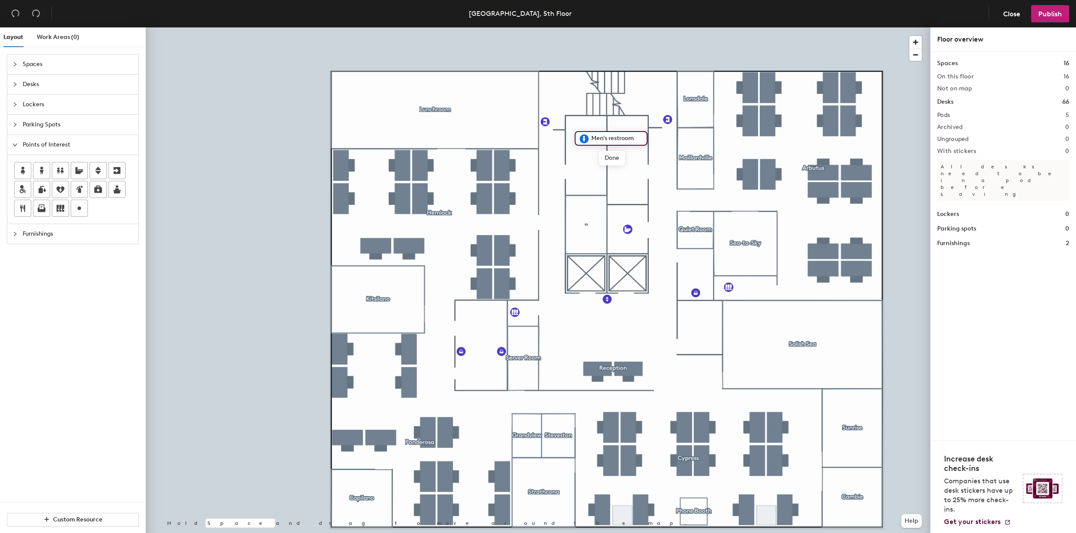
click at [608, 138] on input "Men's restroom" at bounding box center [616, 138] width 54 height 12
click at [609, 138] on input "Men's restroom" at bounding box center [616, 138] width 54 height 12
type input "Men's Restroom"
click at [613, 156] on span "Done" at bounding box center [611, 158] width 25 height 15
click at [590, 27] on div at bounding box center [538, 27] width 784 height 0
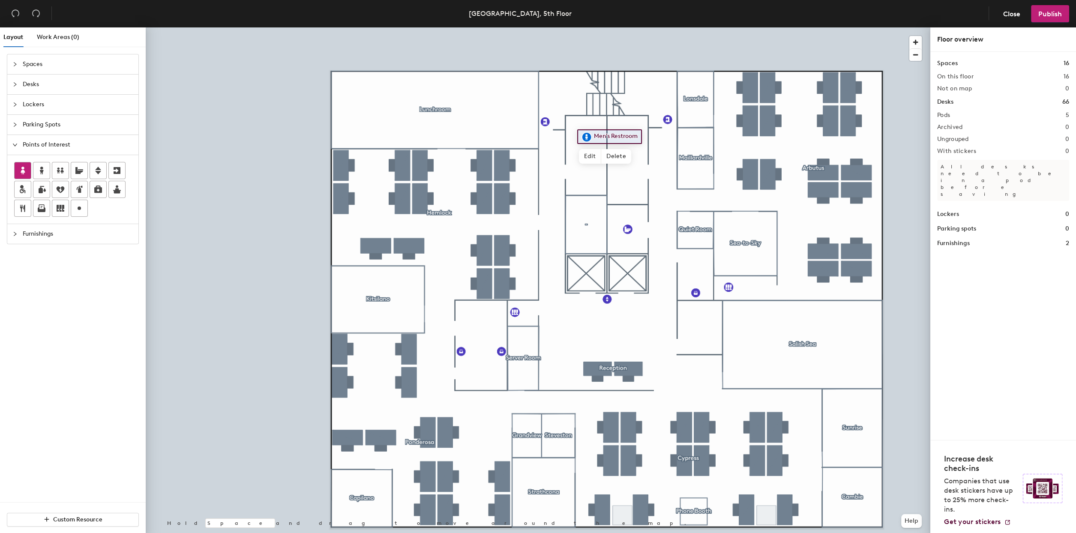
click at [28, 176] on div at bounding box center [23, 170] width 16 height 16
click at [662, 150] on input "Women's restroom" at bounding box center [662, 151] width 62 height 12
type input "Women's Restroom"
click at [654, 167] on span "Done" at bounding box center [656, 170] width 25 height 15
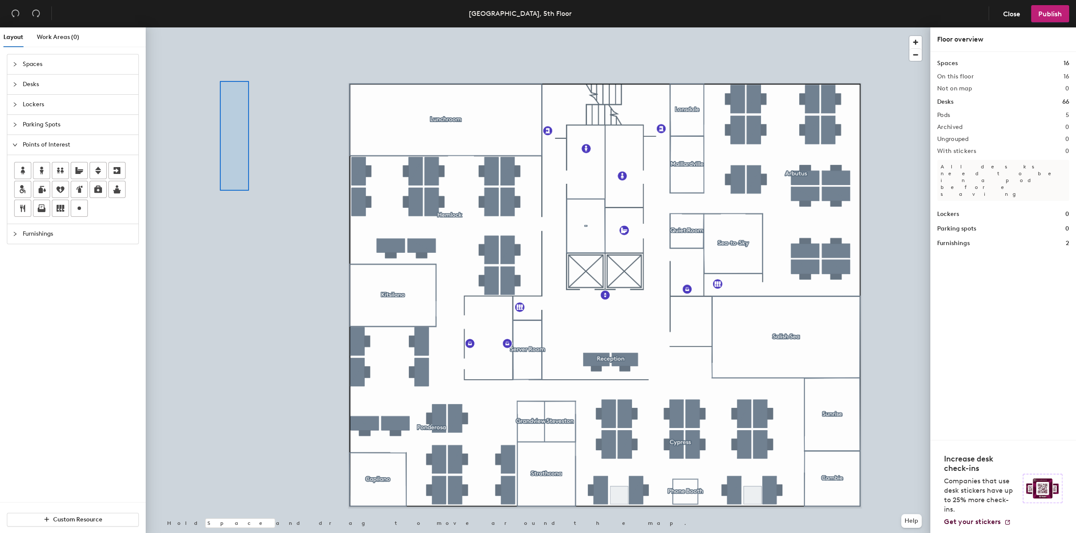
click at [220, 27] on div at bounding box center [538, 27] width 784 height 0
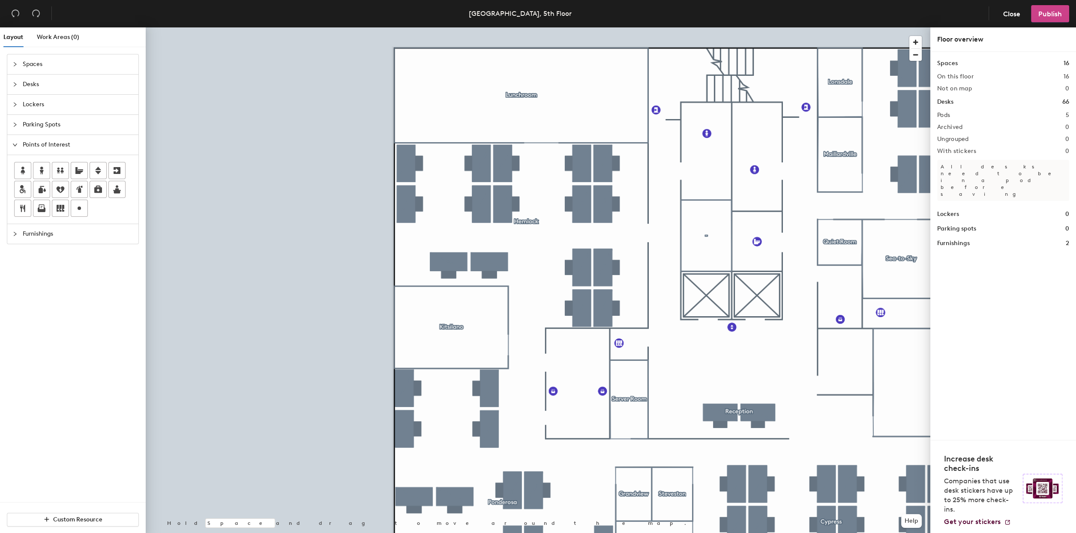
click at [1046, 14] on span "Publish" at bounding box center [1050, 14] width 24 height 8
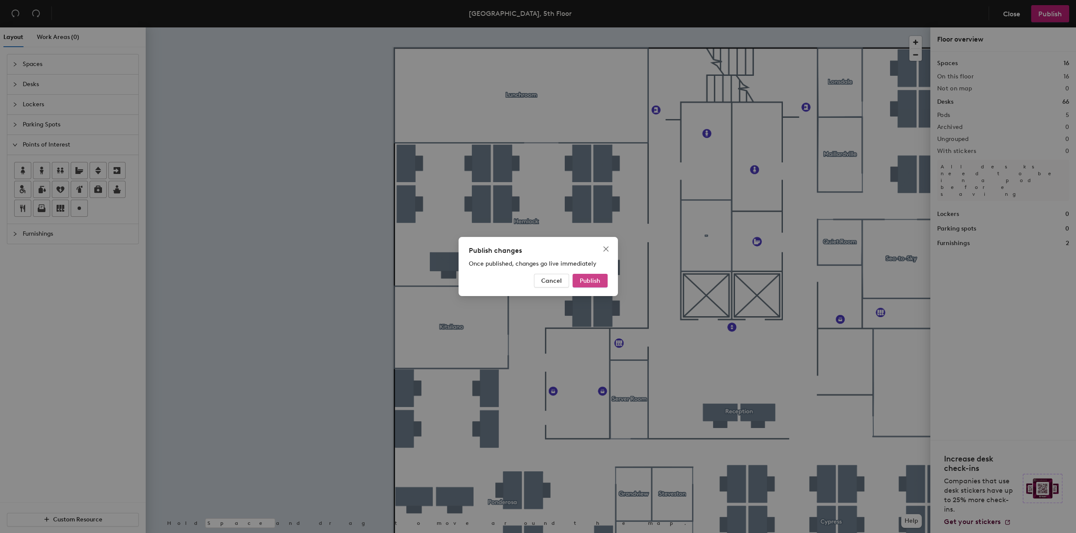
click at [597, 281] on span "Publish" at bounding box center [590, 280] width 21 height 7
